Goal: Information Seeking & Learning: Learn about a topic

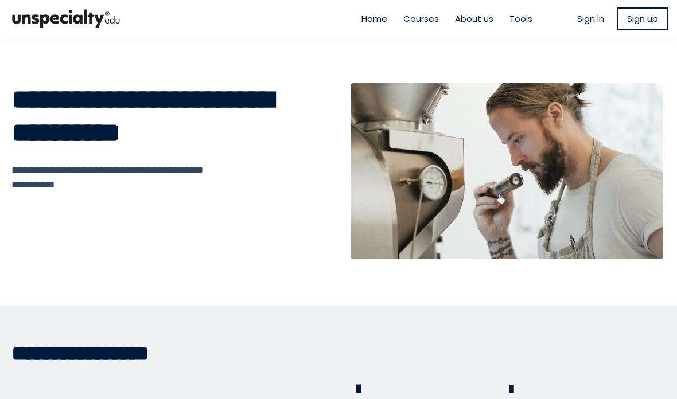
scroll to position [46, 0]
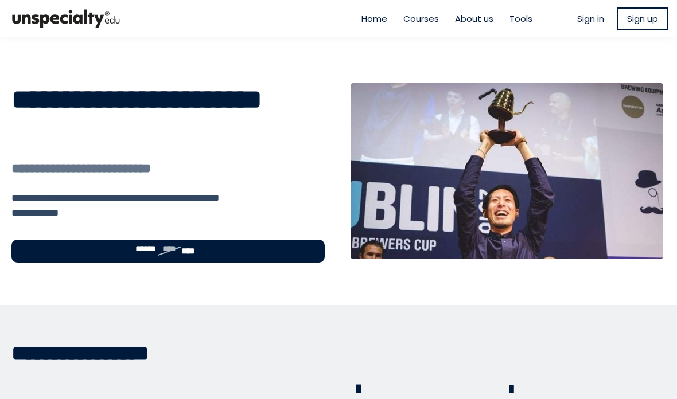
scroll to position [46, 0]
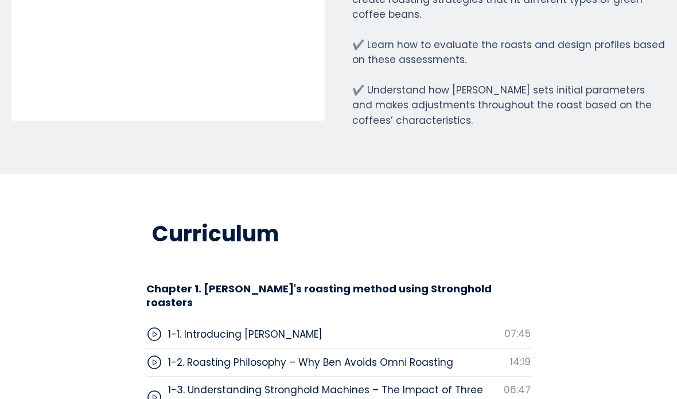
scroll to position [3343, 0]
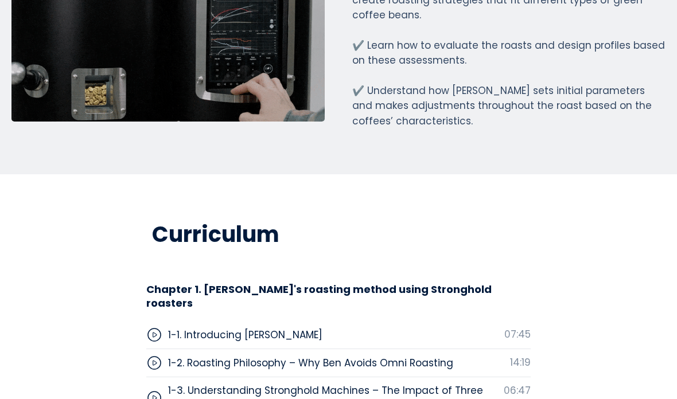
click at [489, 321] on div "1-1. Introducing Benjamin Put 07:45" at bounding box center [338, 335] width 384 height 28
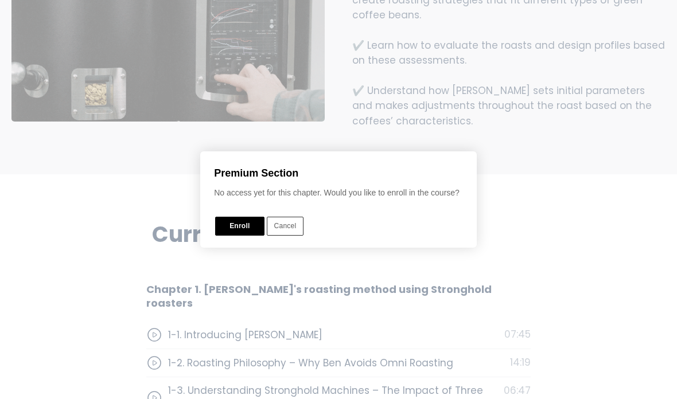
click at [289, 233] on button "Cancel" at bounding box center [285, 226] width 37 height 19
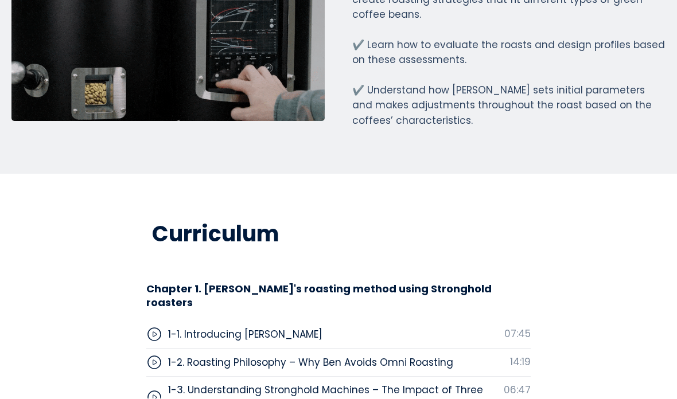
scroll to position [0, 0]
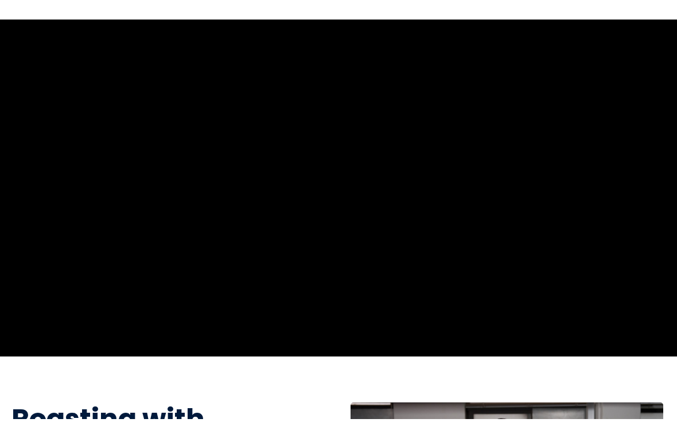
scroll to position [75, 0]
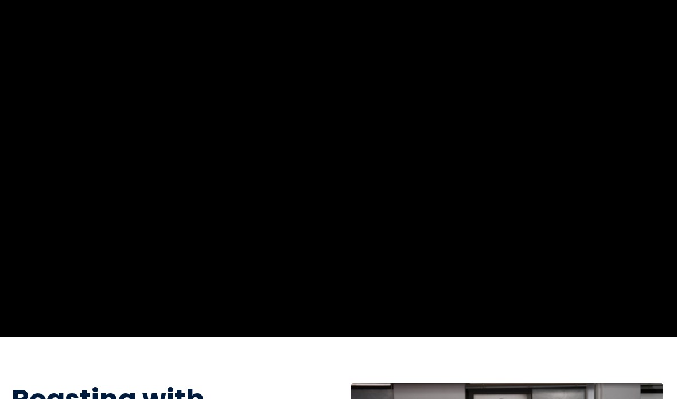
click at [627, 306] on section "Watch a full sample directly from the course" at bounding box center [338, 149] width 677 height 375
